Goal: Communication & Community: Share content

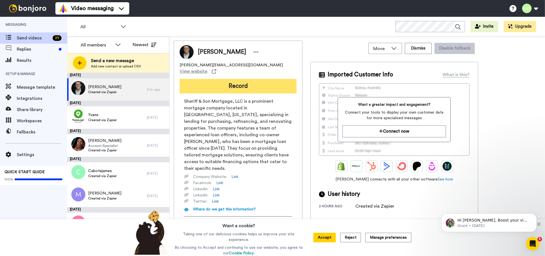
click at [238, 81] on button "Record" at bounding box center [238, 86] width 117 height 15
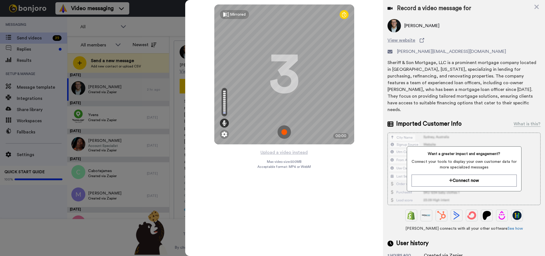
click at [286, 128] on img at bounding box center [284, 131] width 13 height 13
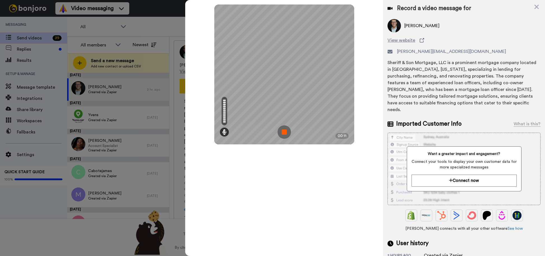
click at [286, 132] on img at bounding box center [284, 131] width 13 height 13
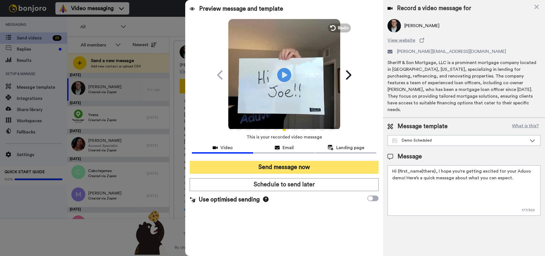
click at [293, 165] on button "Send message now" at bounding box center [284, 167] width 189 height 13
